Goal: Find specific page/section: Find specific page/section

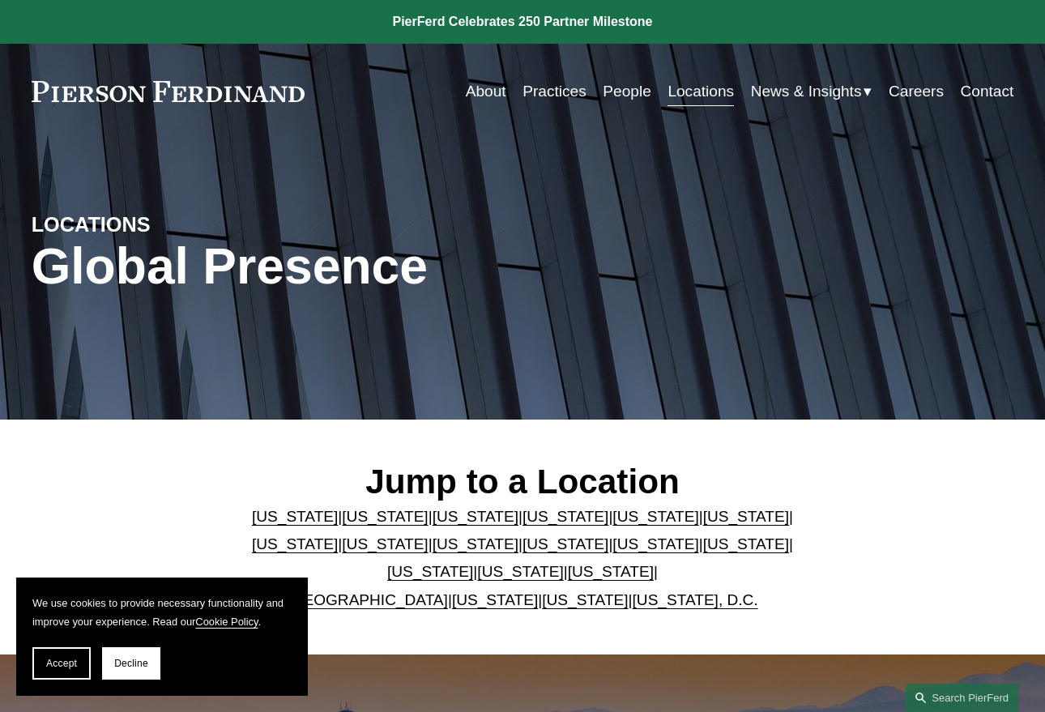
click at [620, 86] on link "People" at bounding box center [627, 91] width 48 height 31
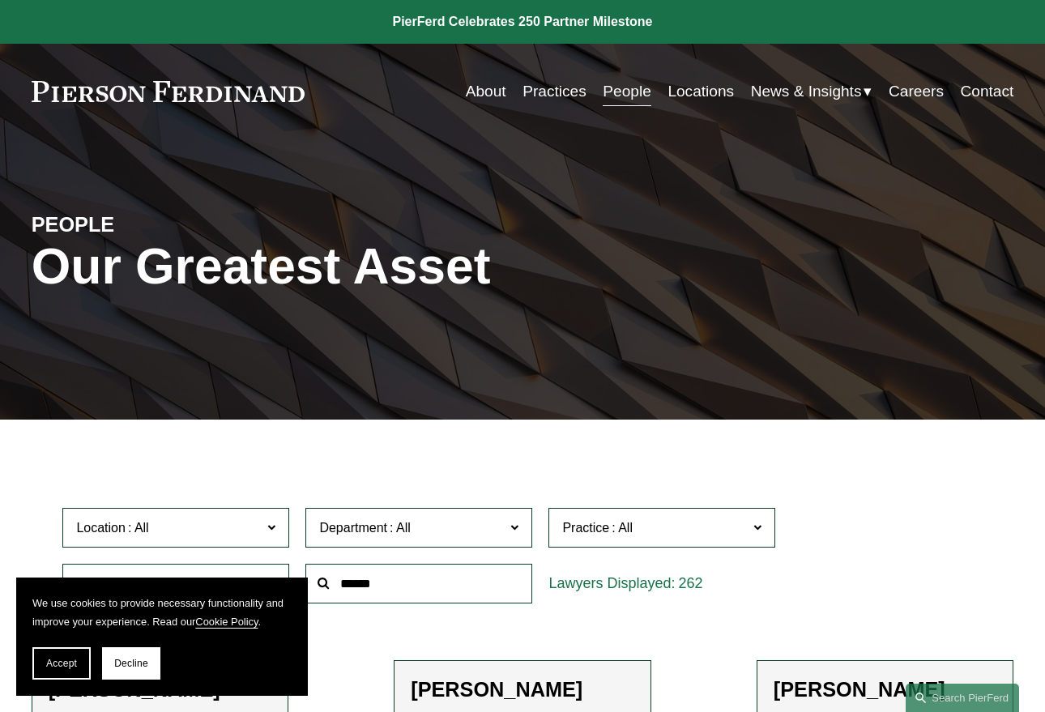
scroll to position [391, 0]
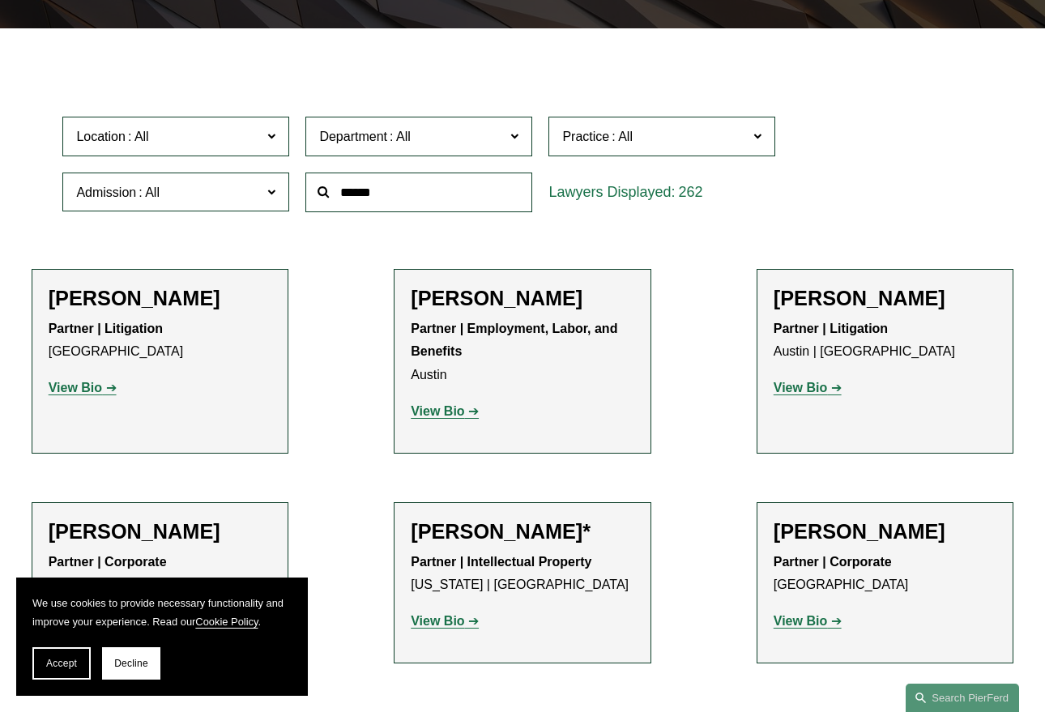
click at [260, 141] on span "Location" at bounding box center [168, 137] width 185 height 22
click at [263, 137] on label "Location" at bounding box center [175, 137] width 227 height 40
click at [271, 197] on span at bounding box center [271, 191] width 8 height 21
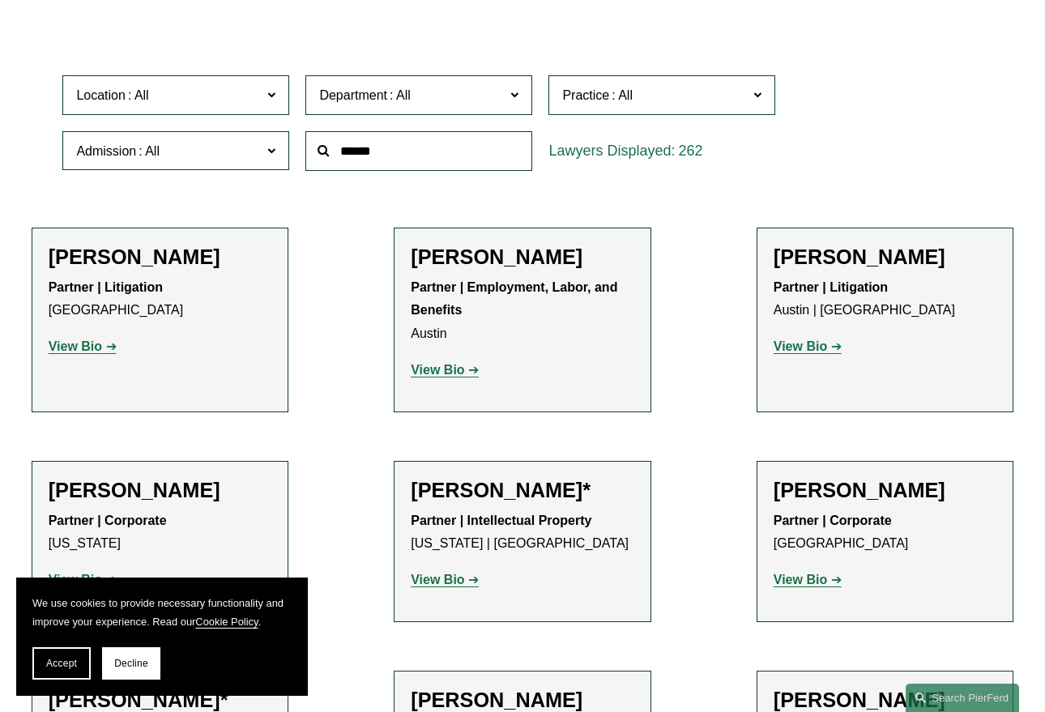
scroll to position [1566, 0]
